Goal: Task Accomplishment & Management: Use online tool/utility

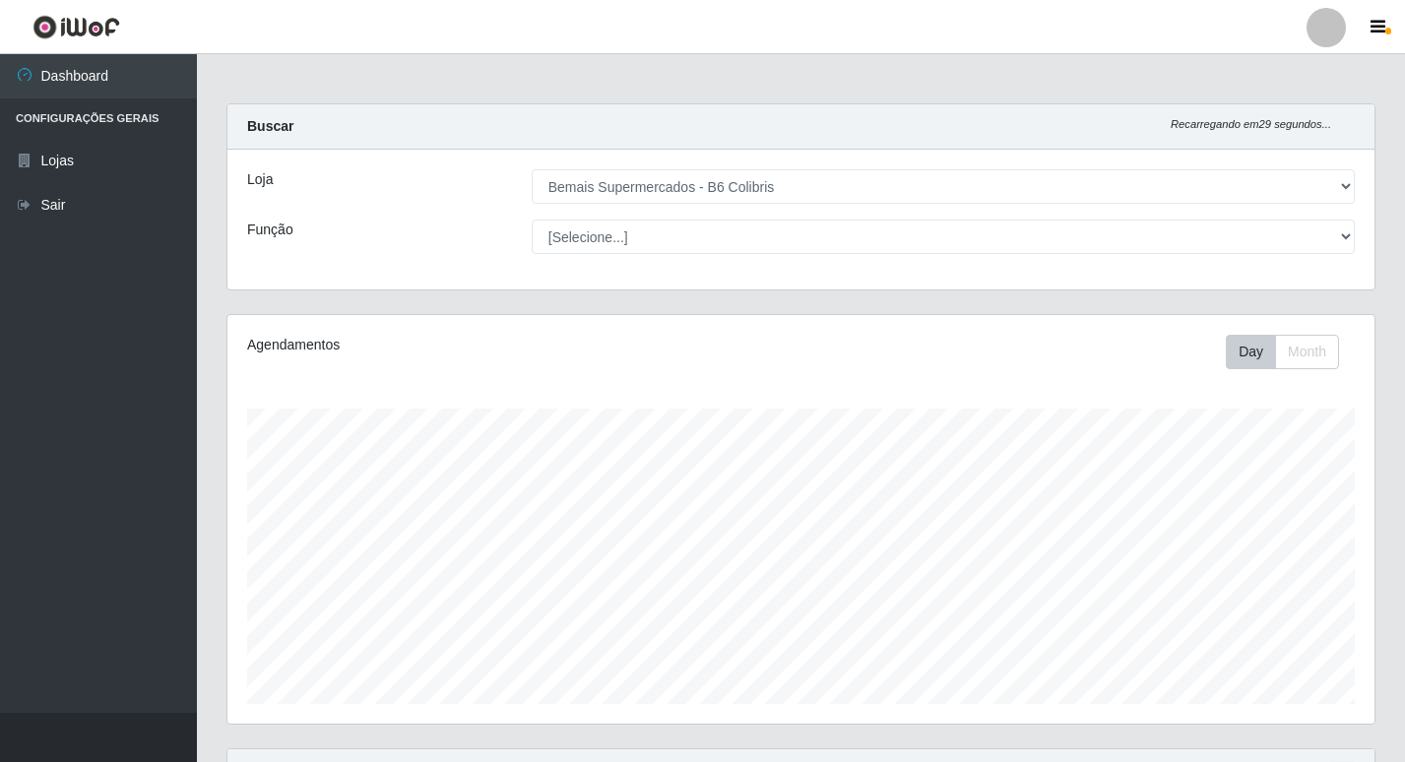
select select "406"
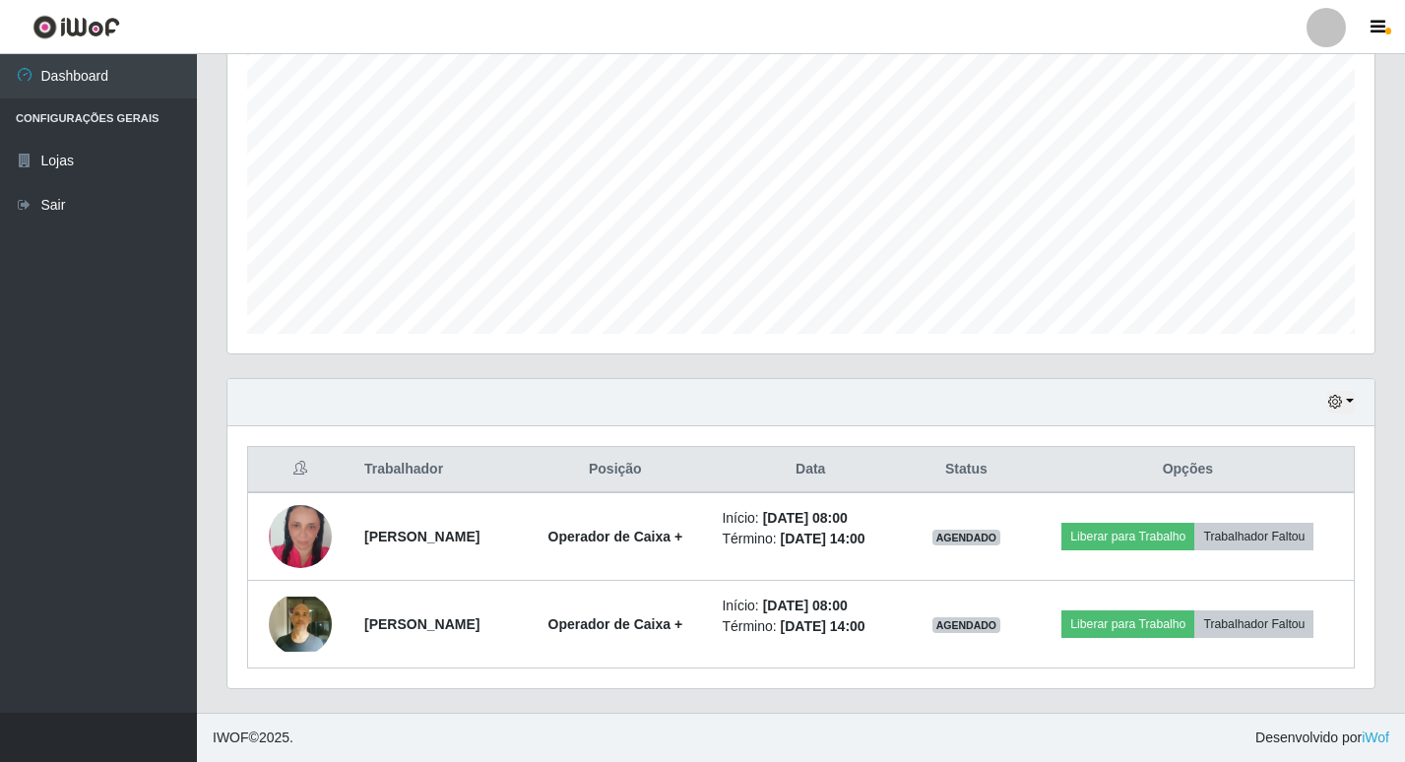
scroll to position [409, 1147]
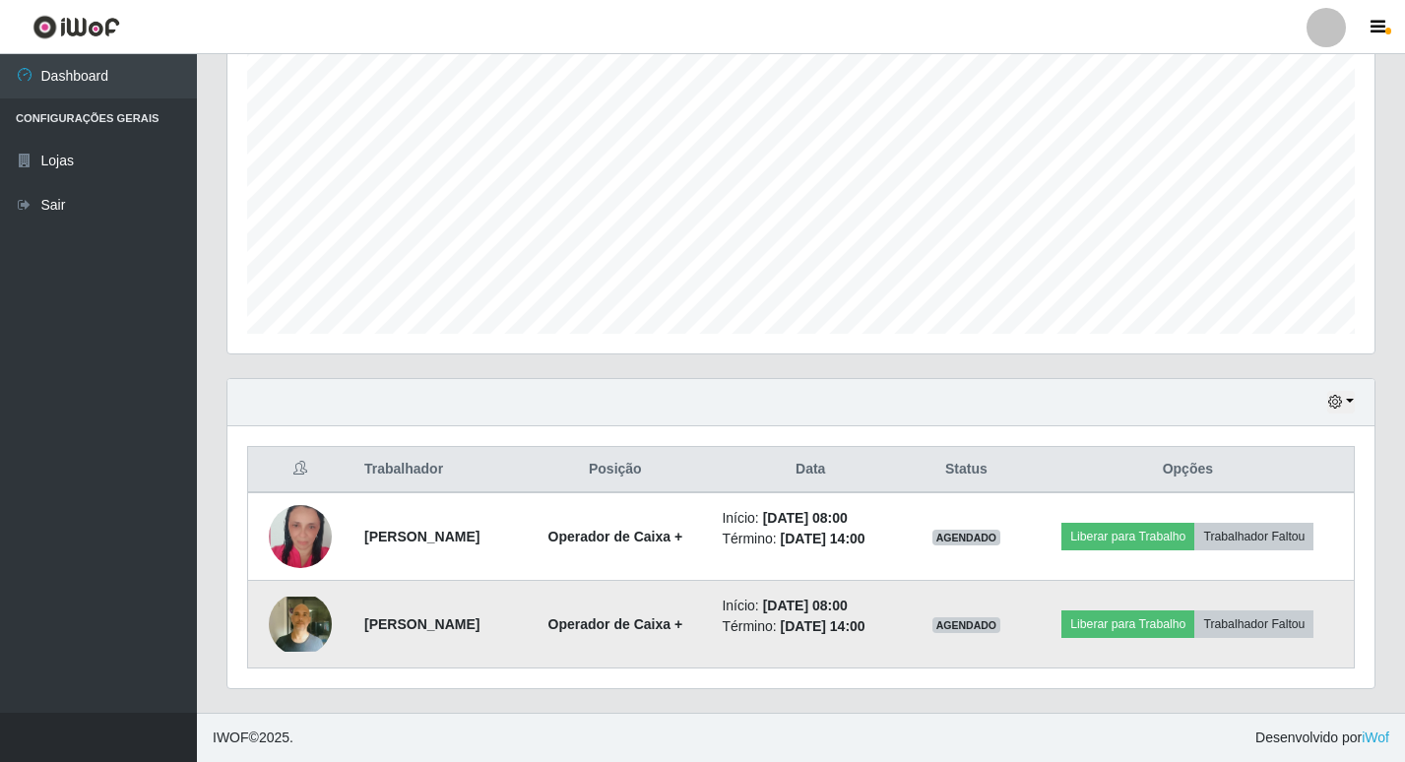
click at [304, 631] on img at bounding box center [300, 624] width 63 height 55
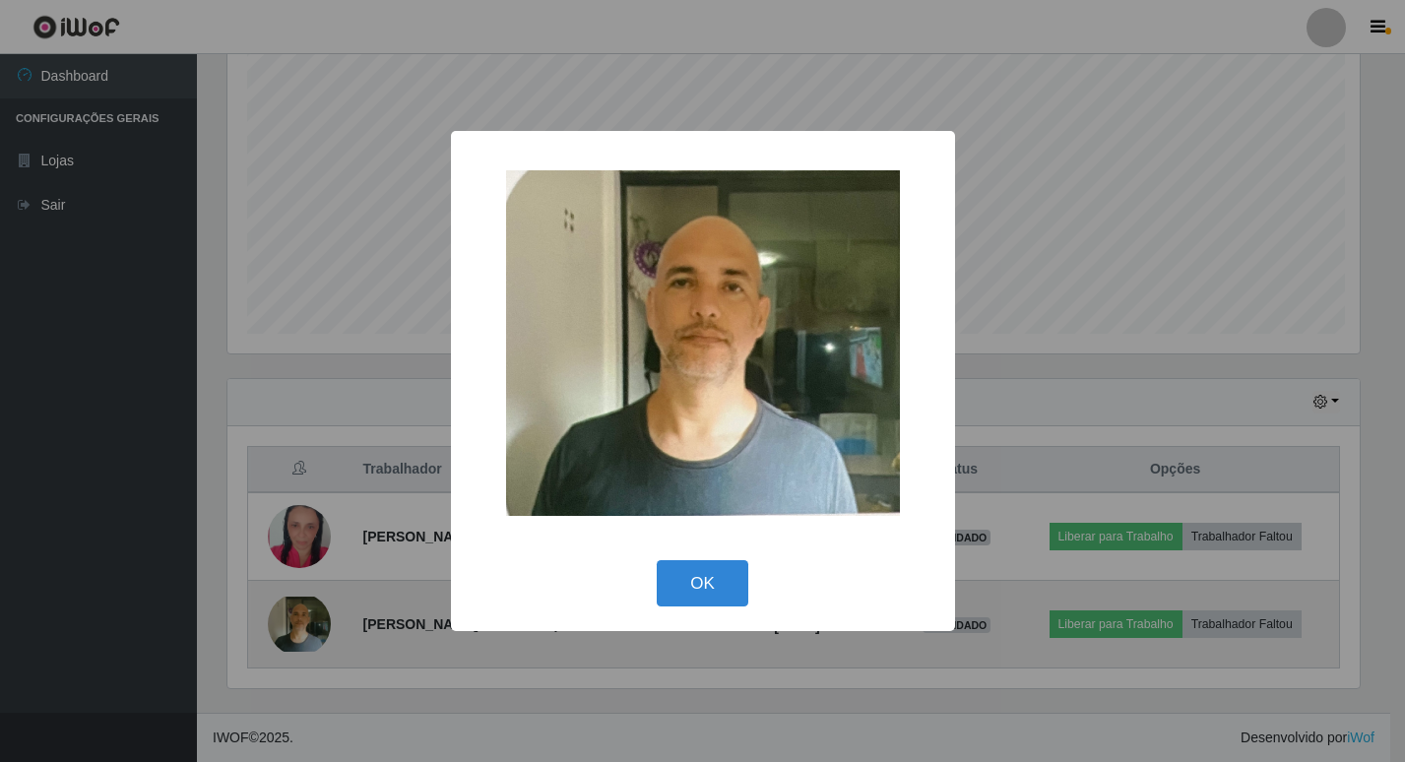
scroll to position [409, 1137]
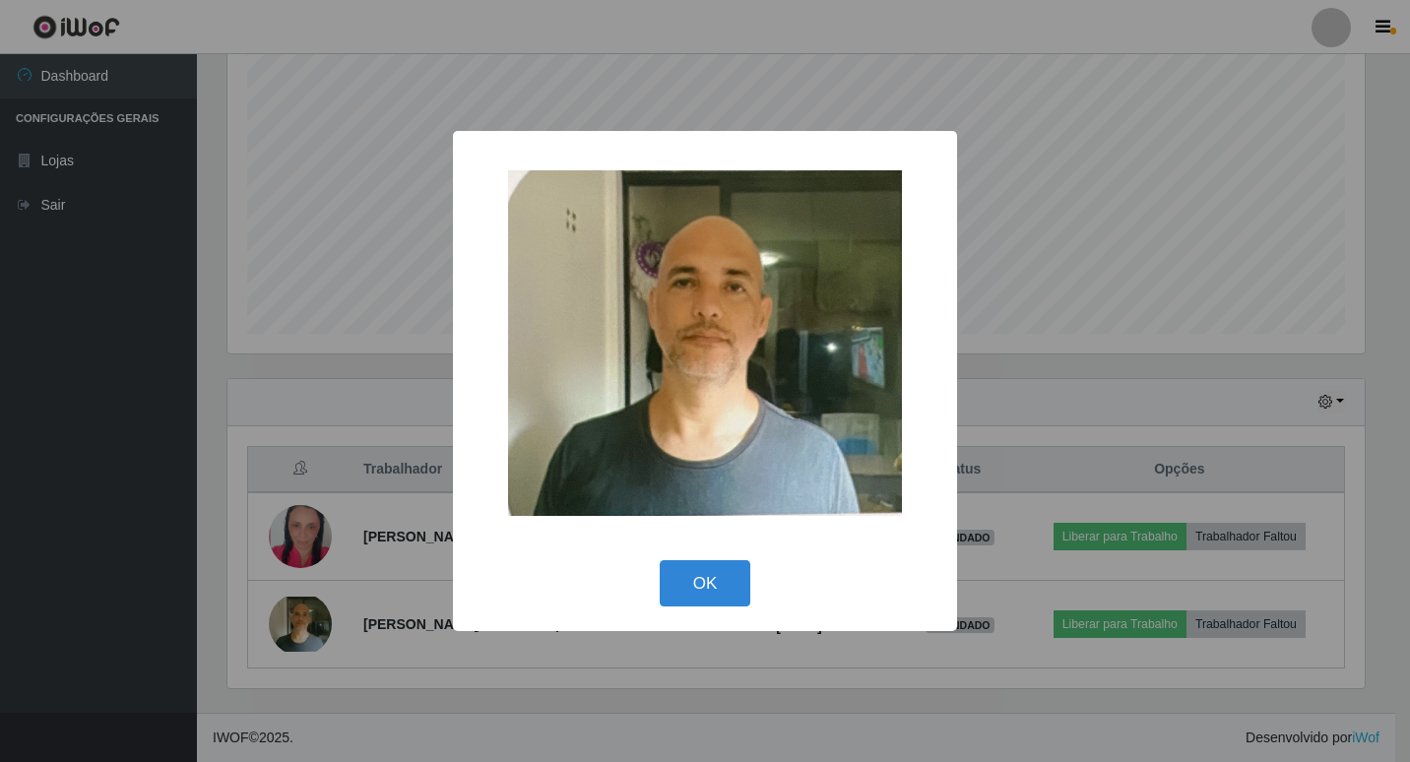
click at [549, 725] on div "× OK Cancel" at bounding box center [705, 381] width 1410 height 762
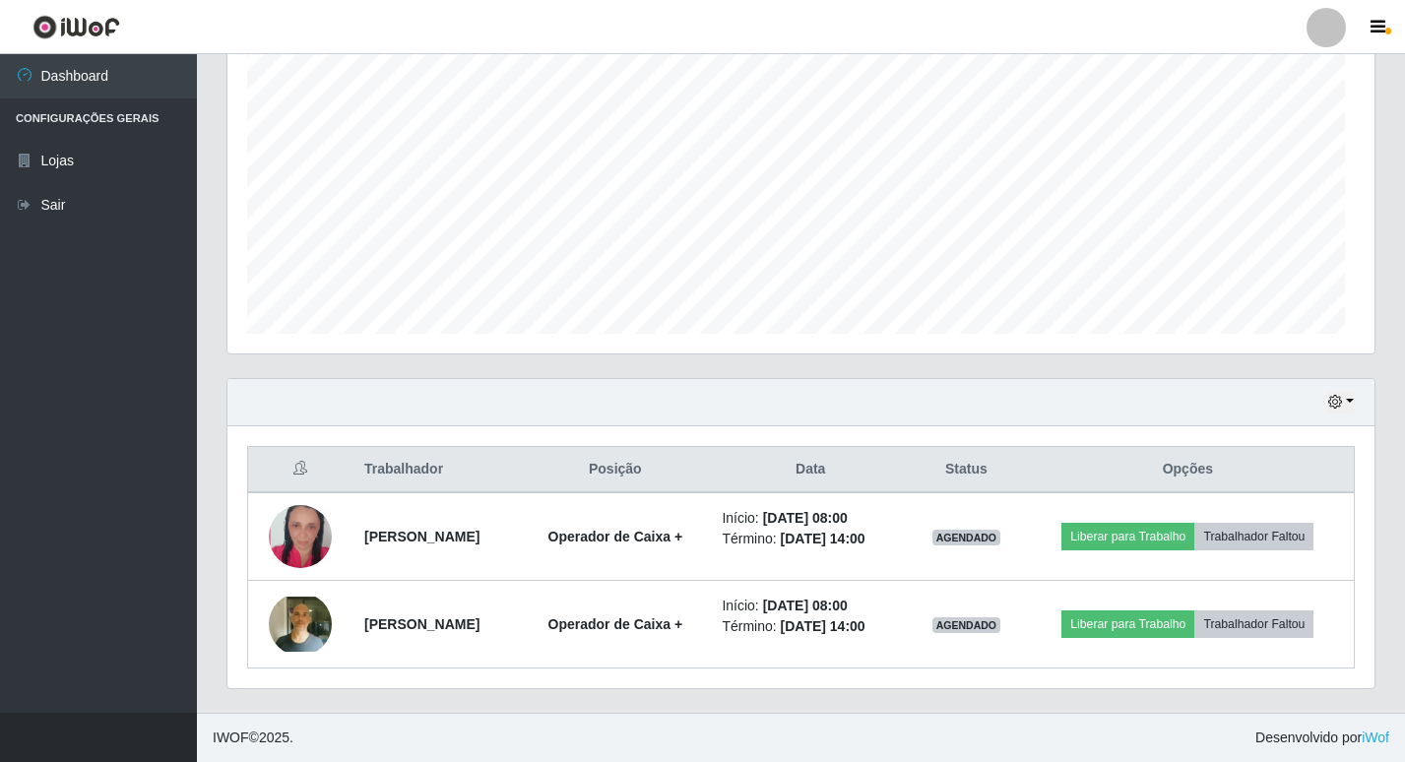
scroll to position [409, 1147]
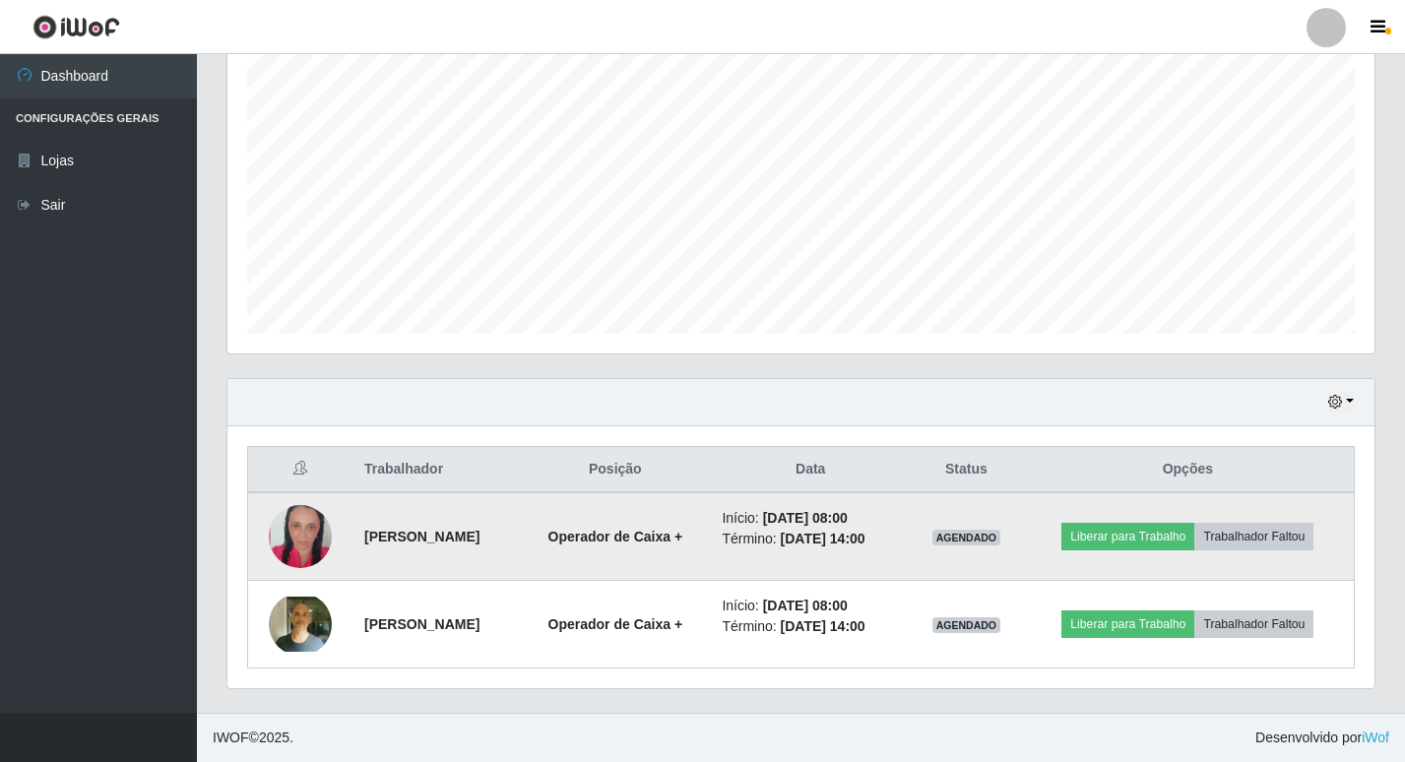
click at [295, 541] on img at bounding box center [300, 537] width 63 height 94
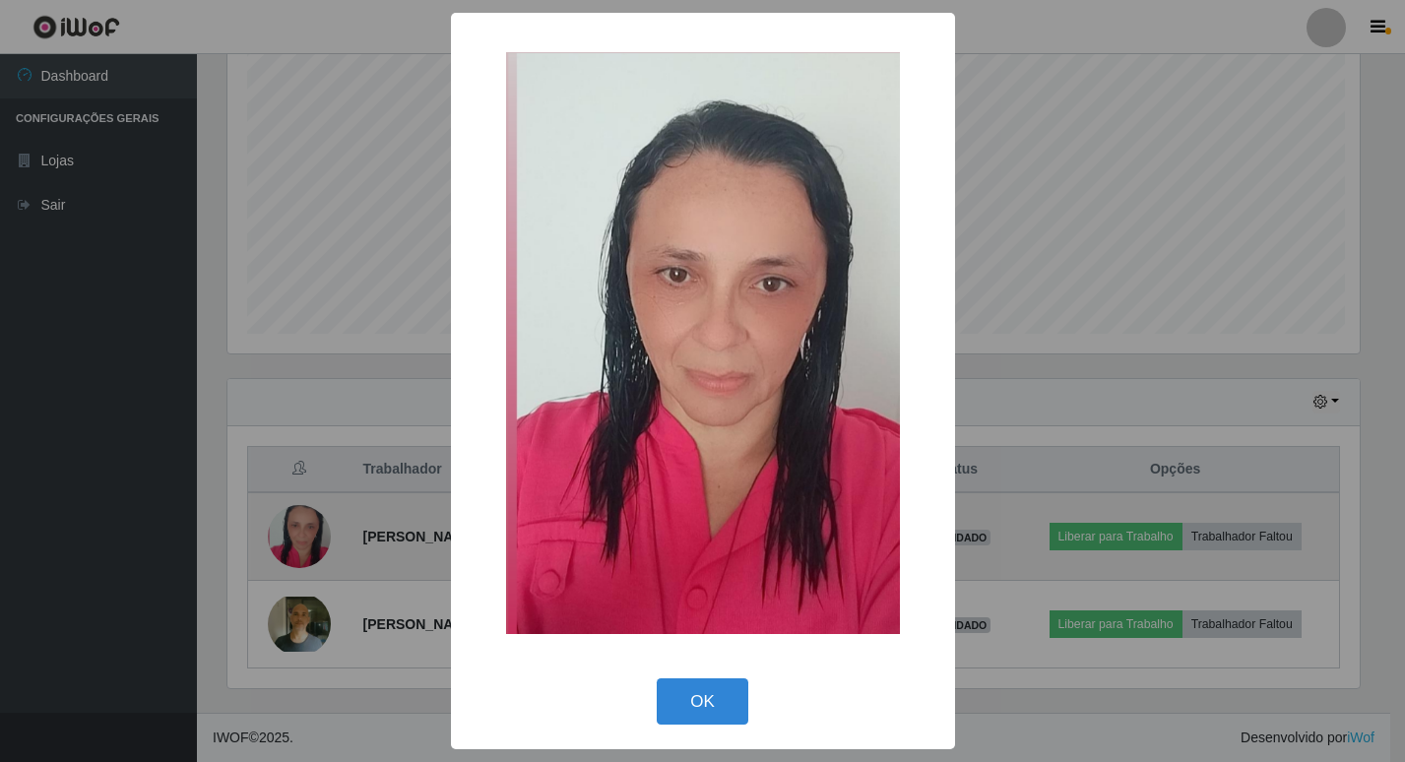
scroll to position [409, 1137]
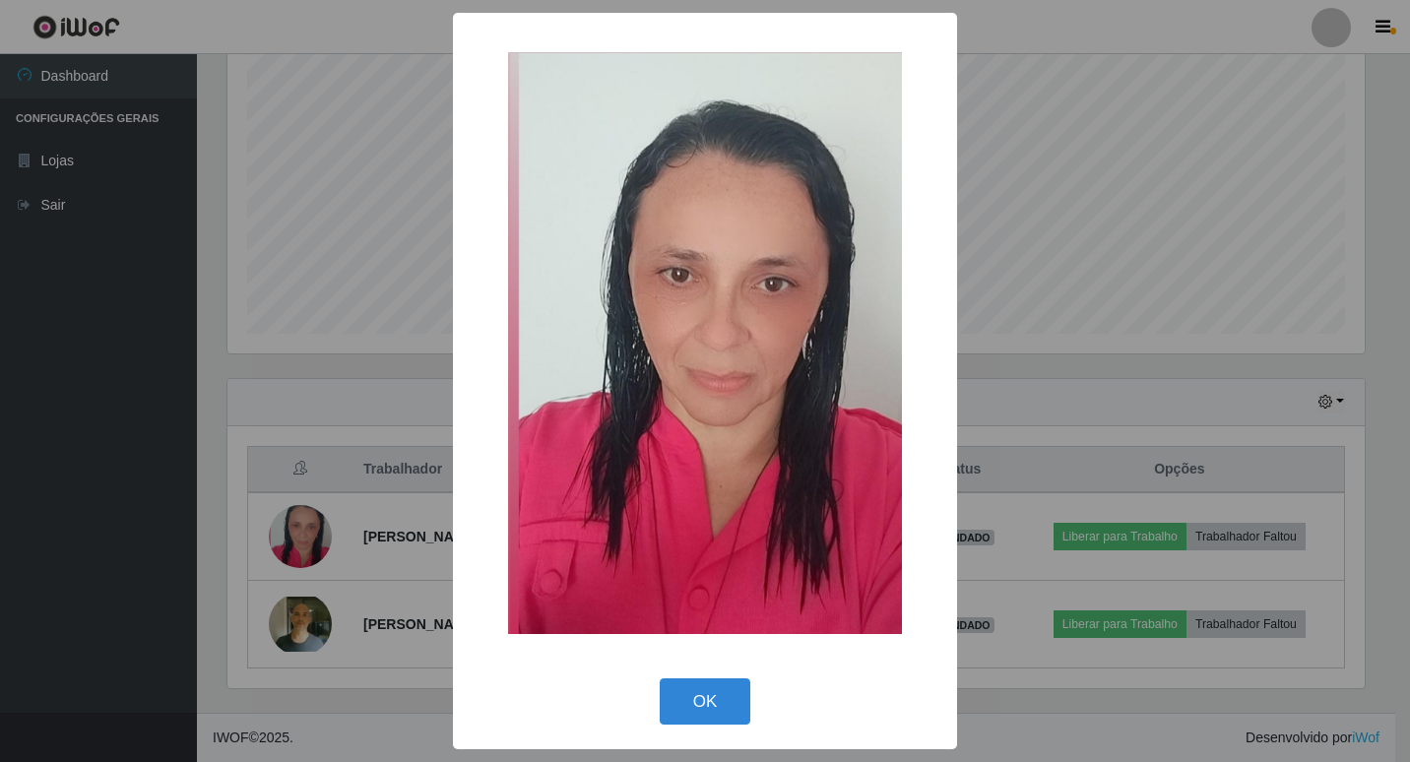
click at [414, 726] on div "× OK Cancel" at bounding box center [705, 381] width 1410 height 762
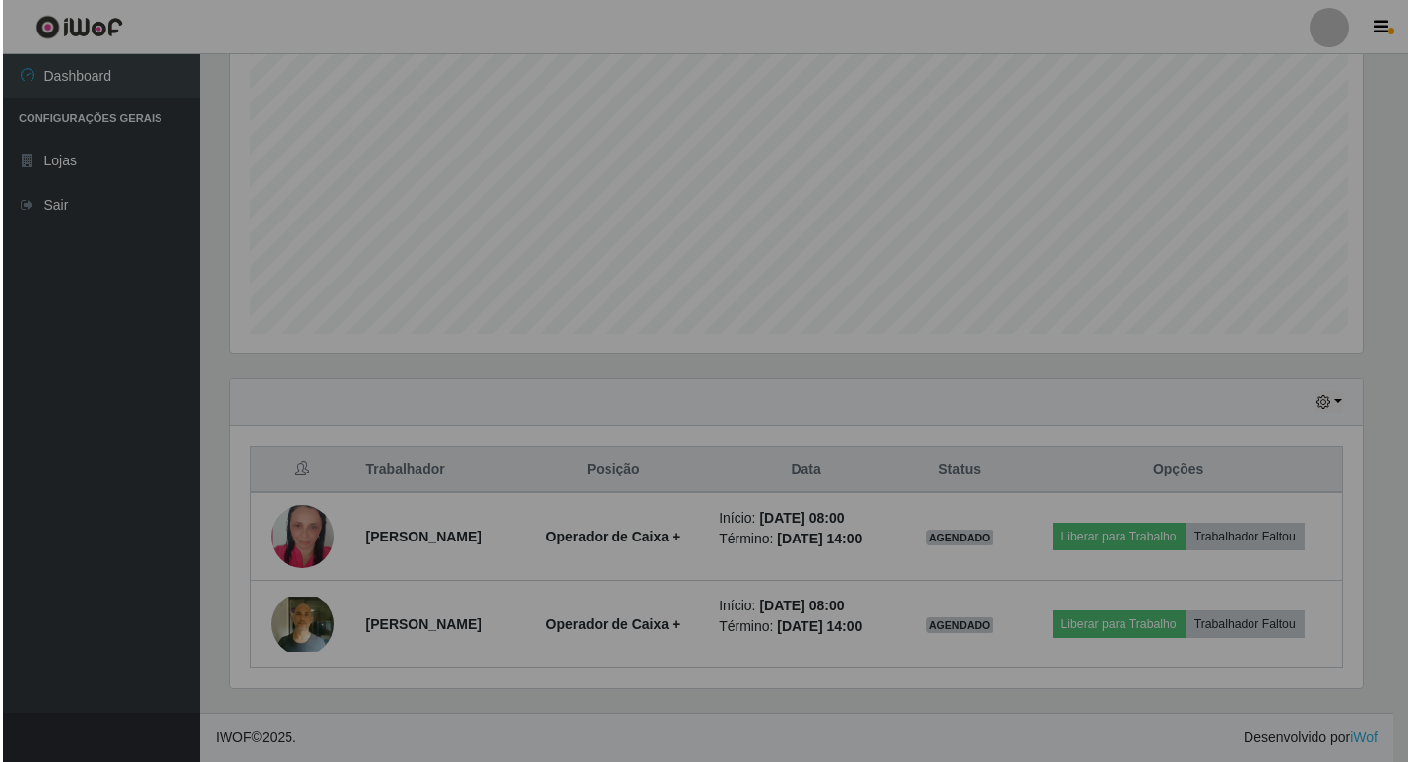
scroll to position [409, 1147]
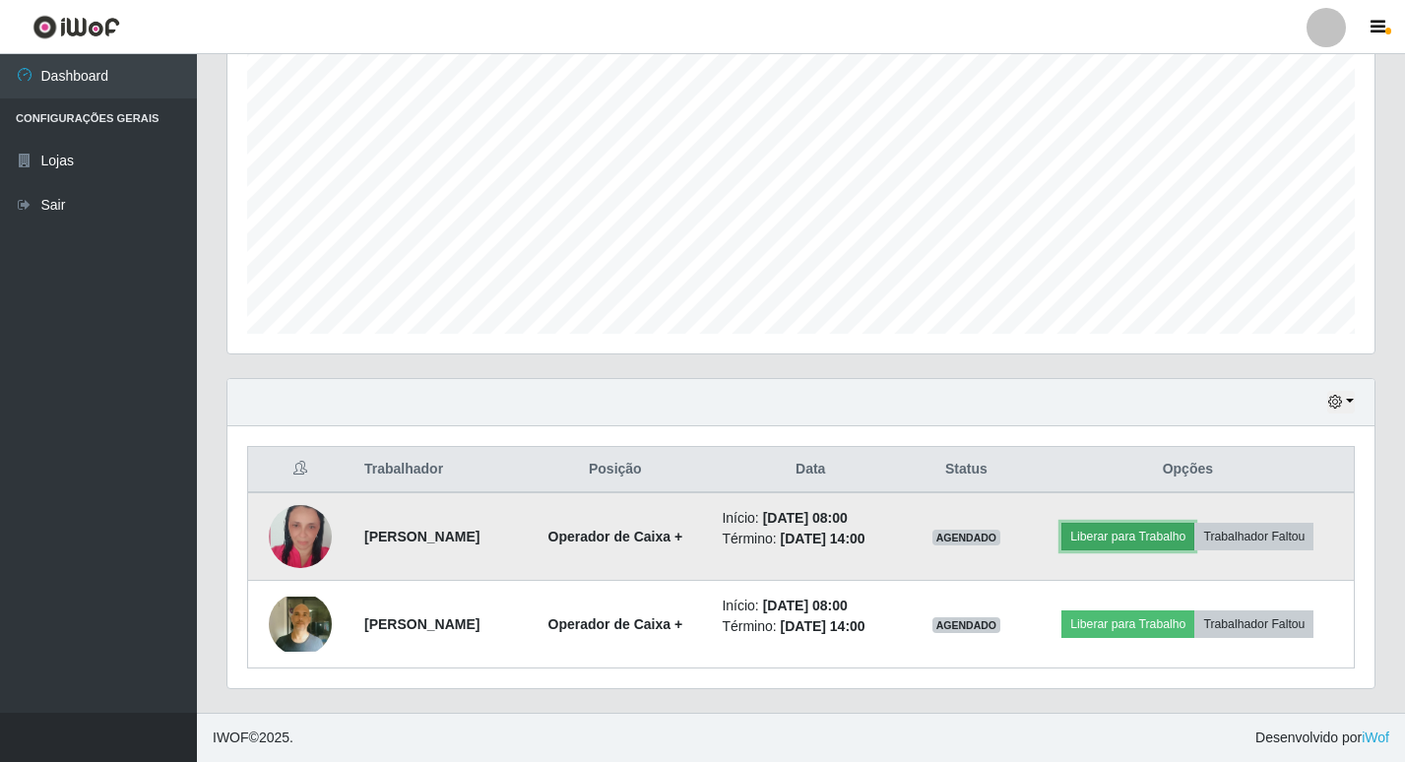
click at [1123, 535] on button "Liberar para Trabalho" at bounding box center [1127, 537] width 133 height 28
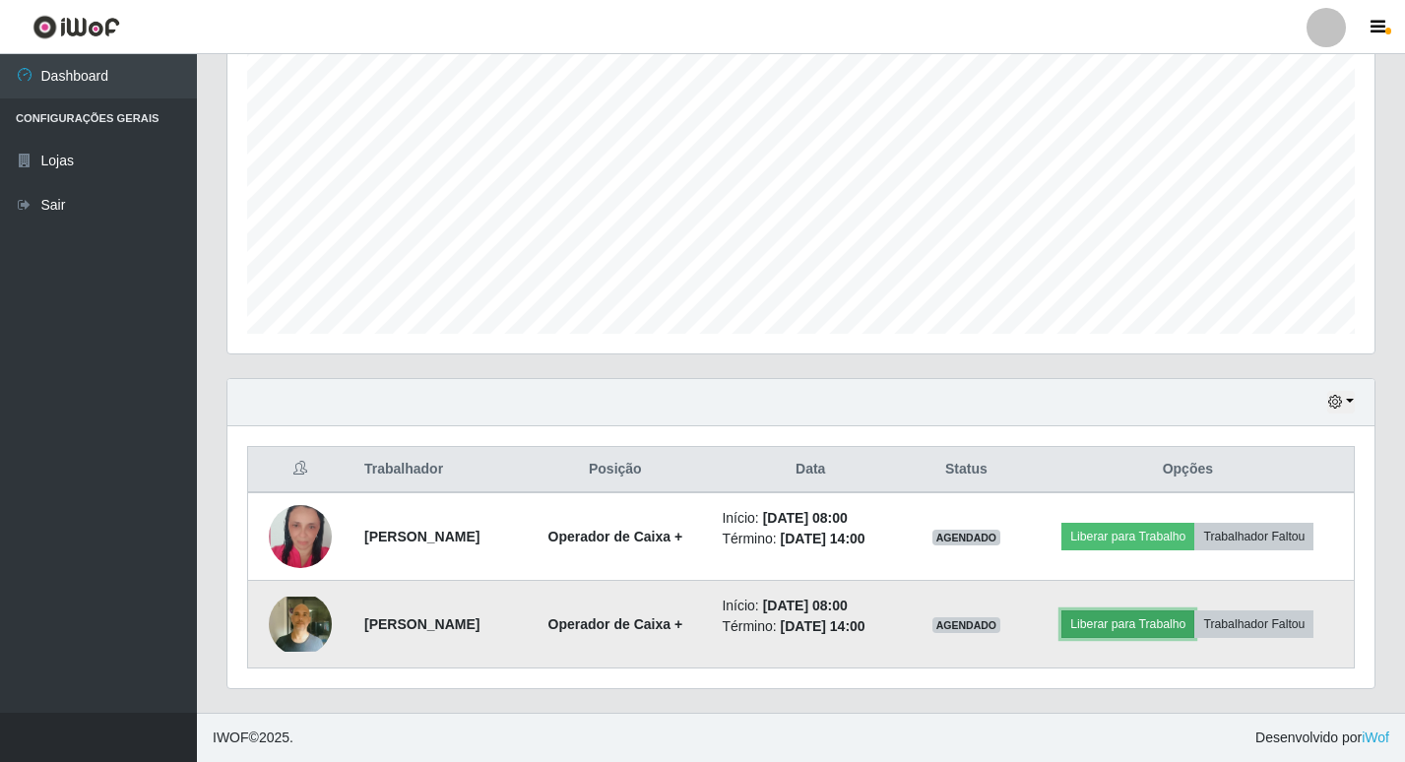
click at [1153, 623] on button "Liberar para Trabalho" at bounding box center [1127, 624] width 133 height 28
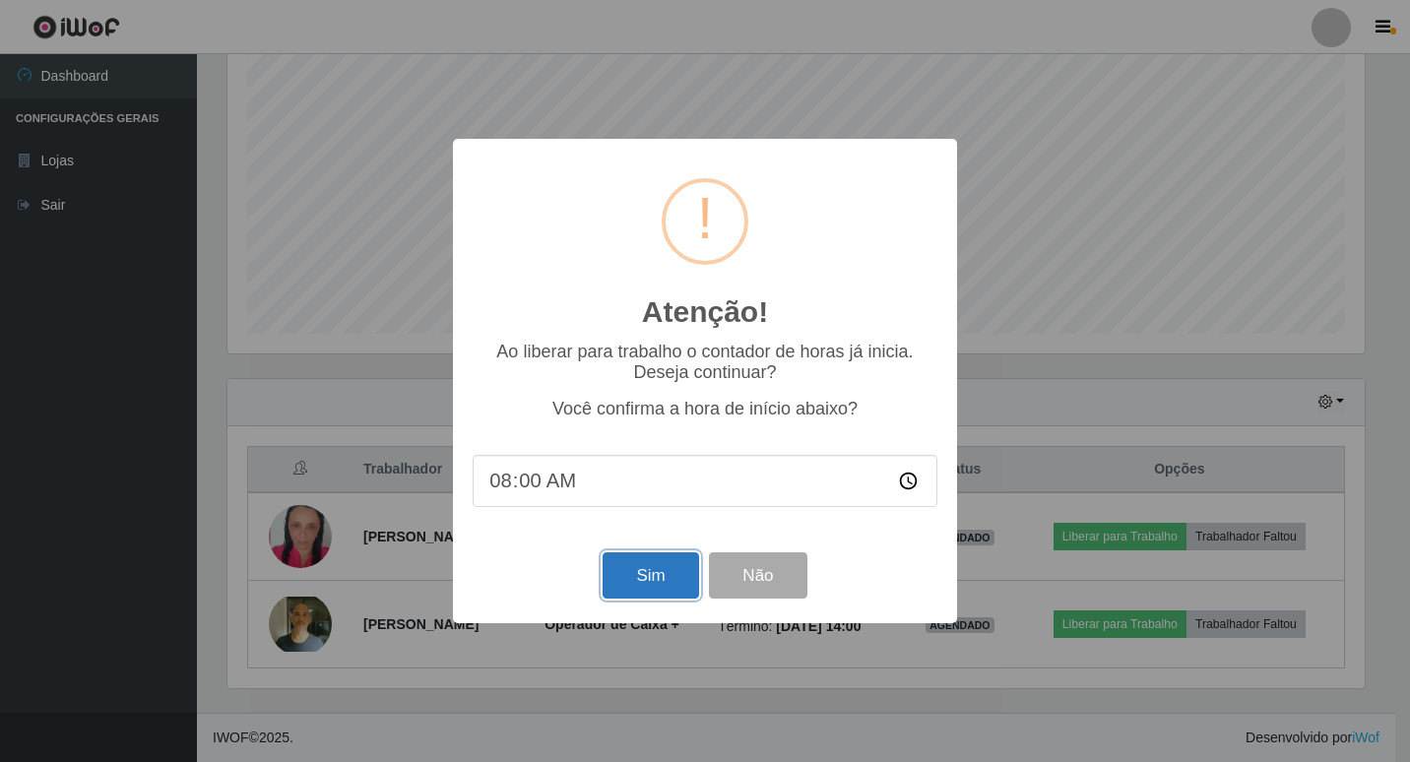
click at [633, 579] on button "Sim" at bounding box center [649, 575] width 95 height 46
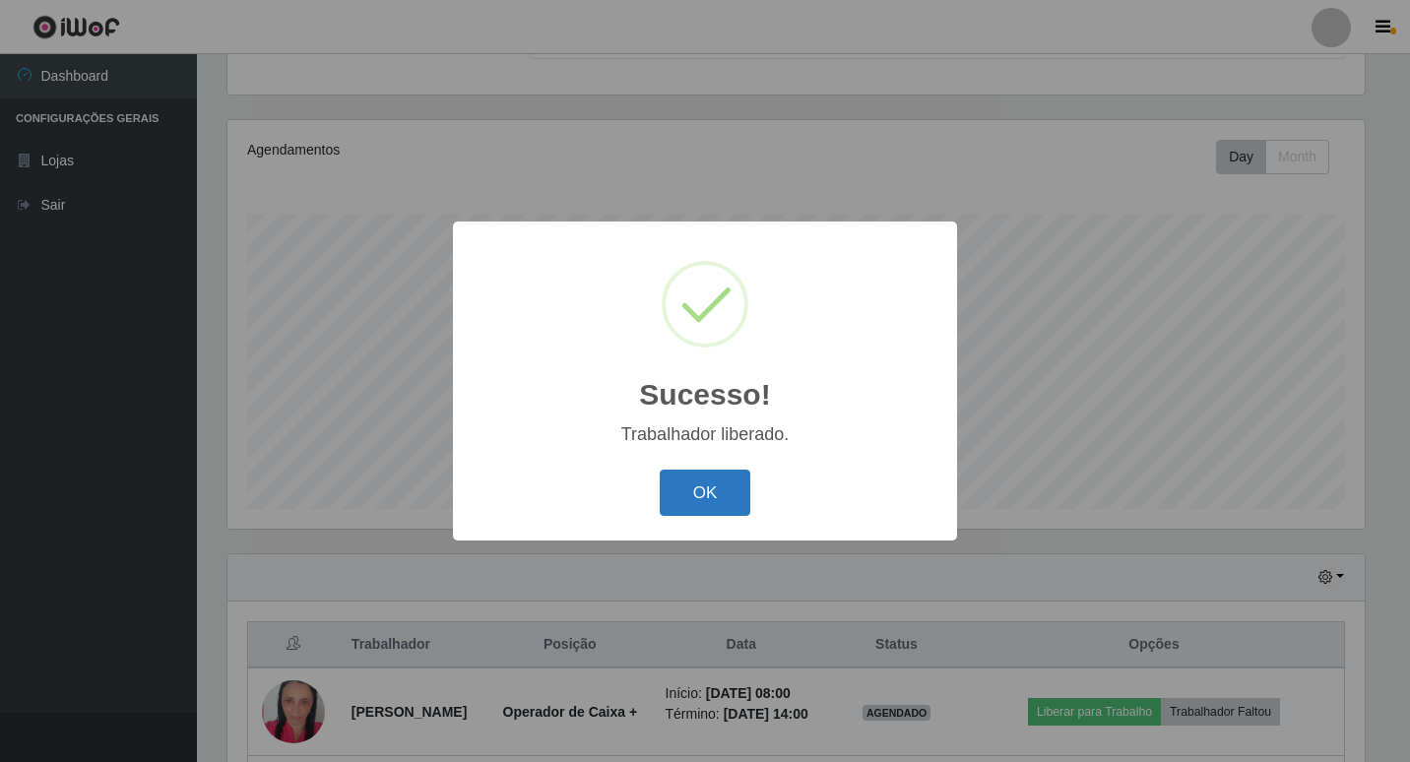
click at [728, 499] on button "OK" at bounding box center [706, 493] width 92 height 46
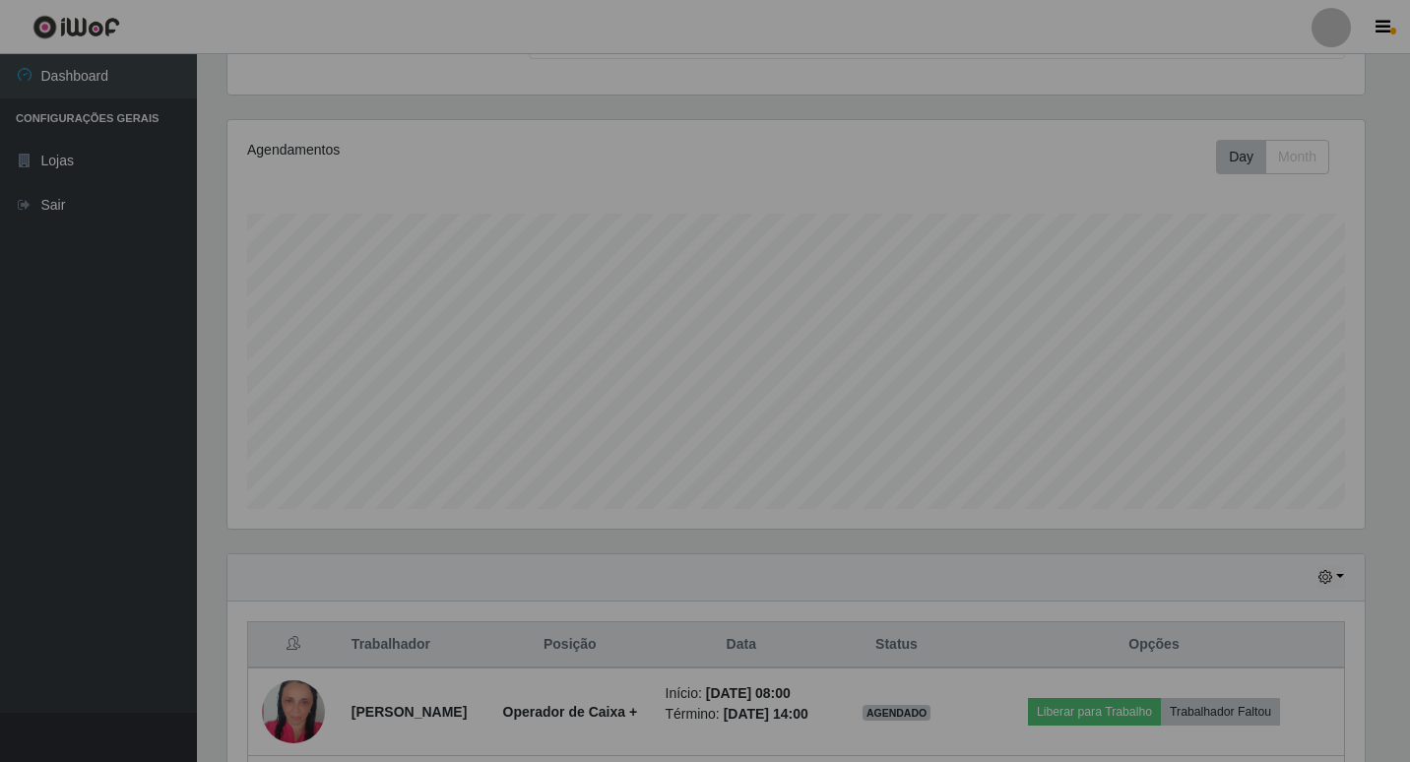
scroll to position [409, 1147]
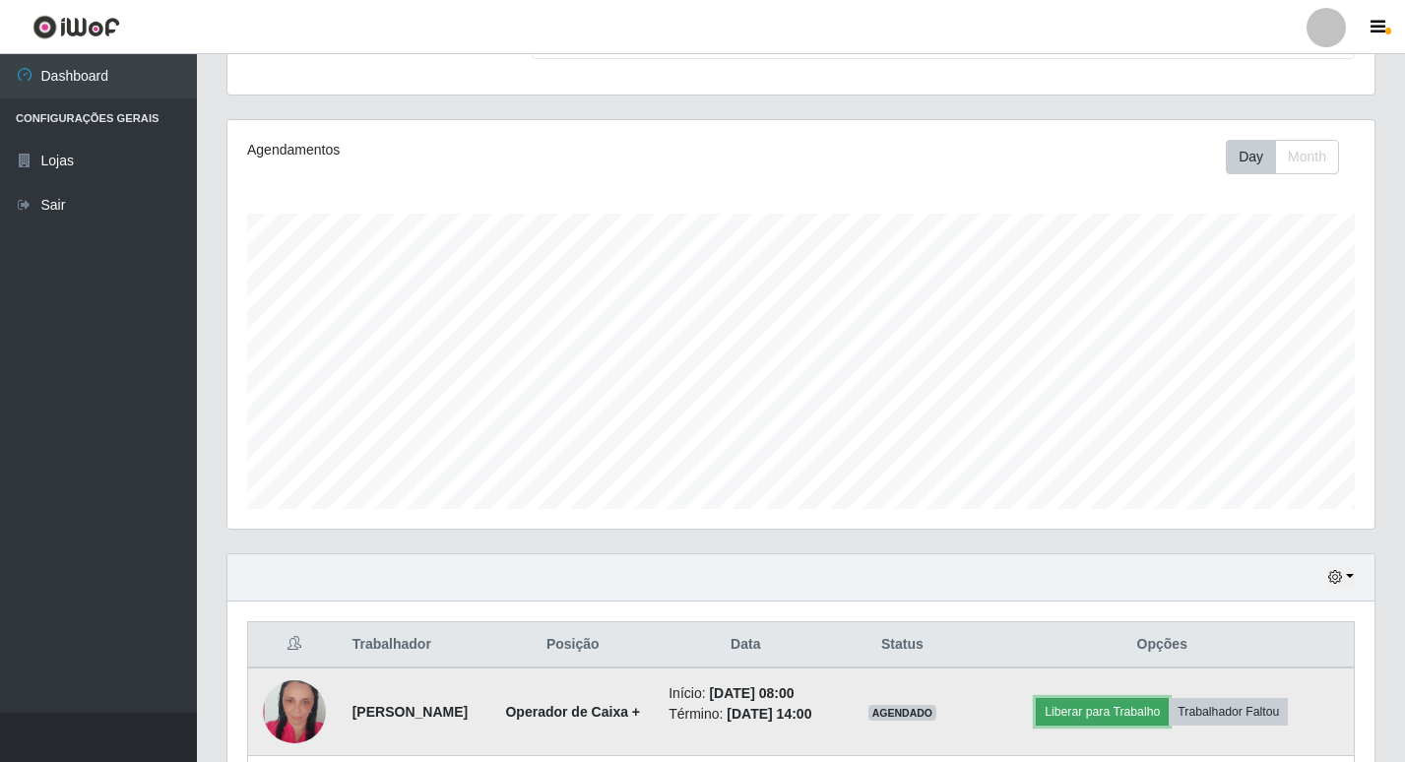
click at [1117, 725] on button "Liberar para Trabalho" at bounding box center [1102, 712] width 133 height 28
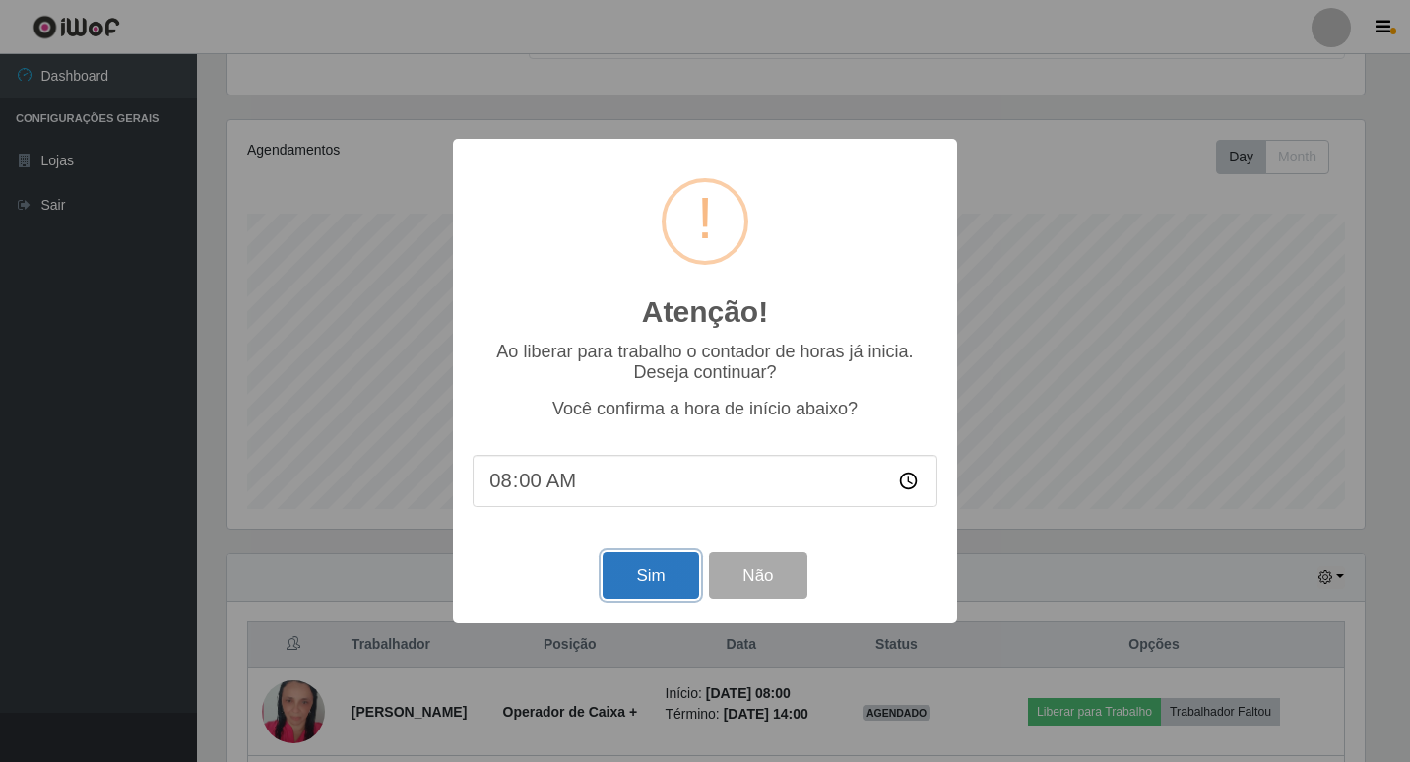
click at [644, 578] on button "Sim" at bounding box center [649, 575] width 95 height 46
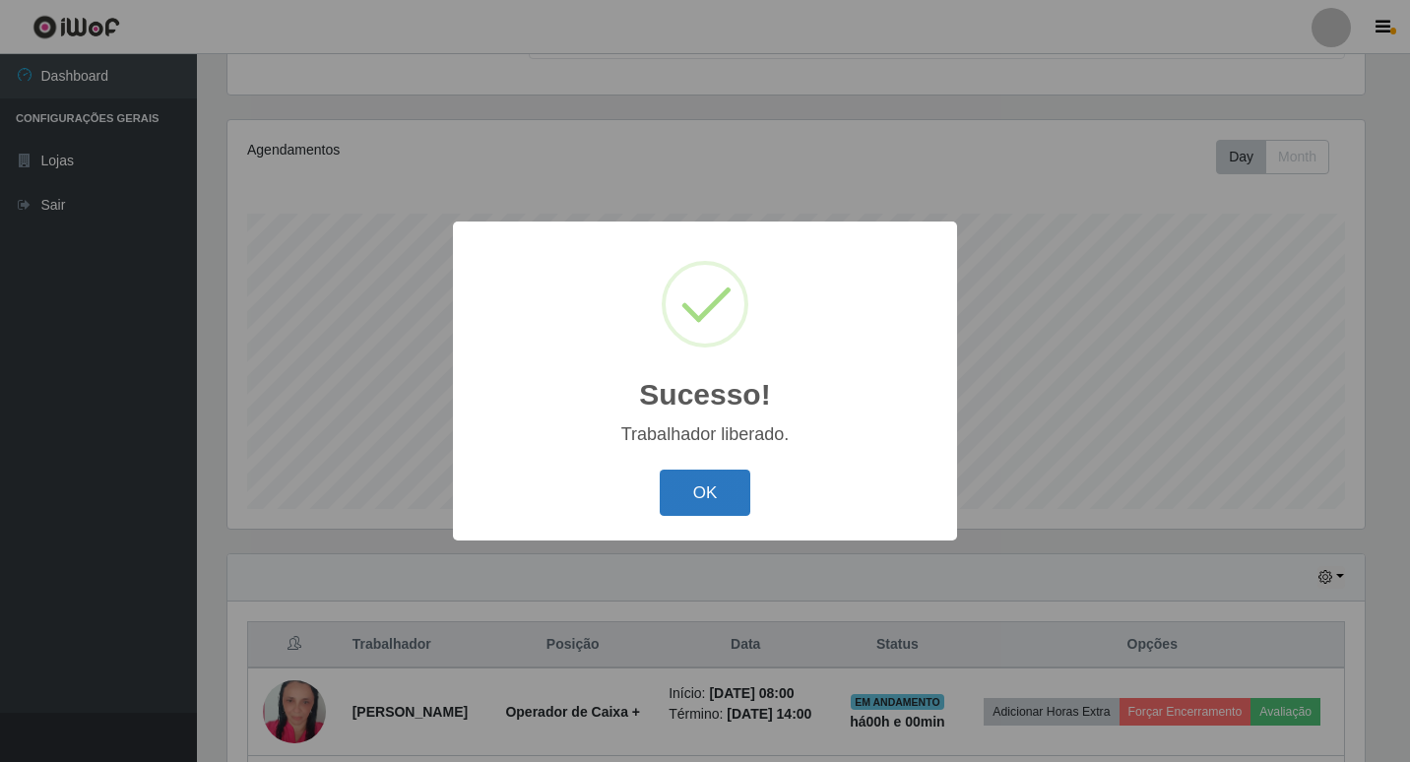
click at [716, 498] on button "OK" at bounding box center [706, 493] width 92 height 46
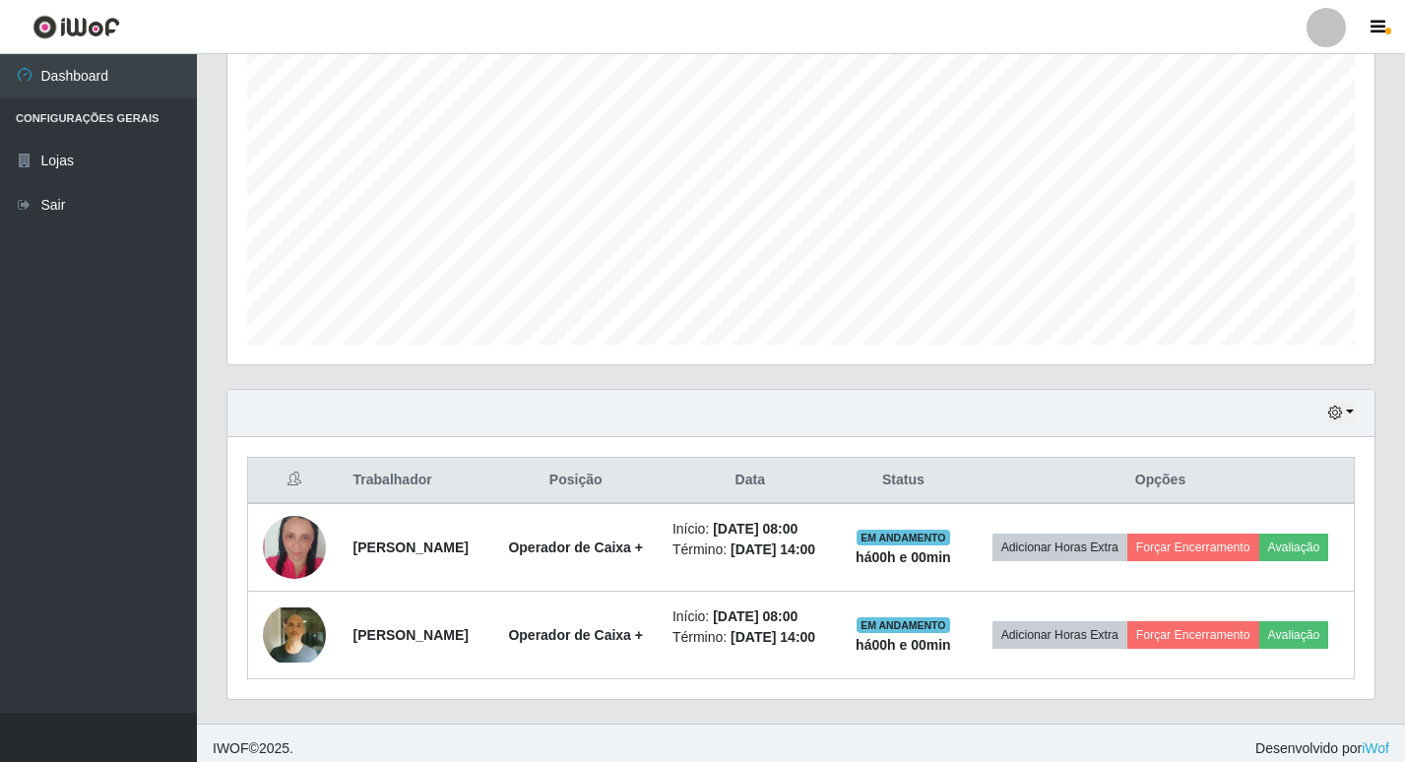
scroll to position [400, 0]
